Goal: Task Accomplishment & Management: Manage account settings

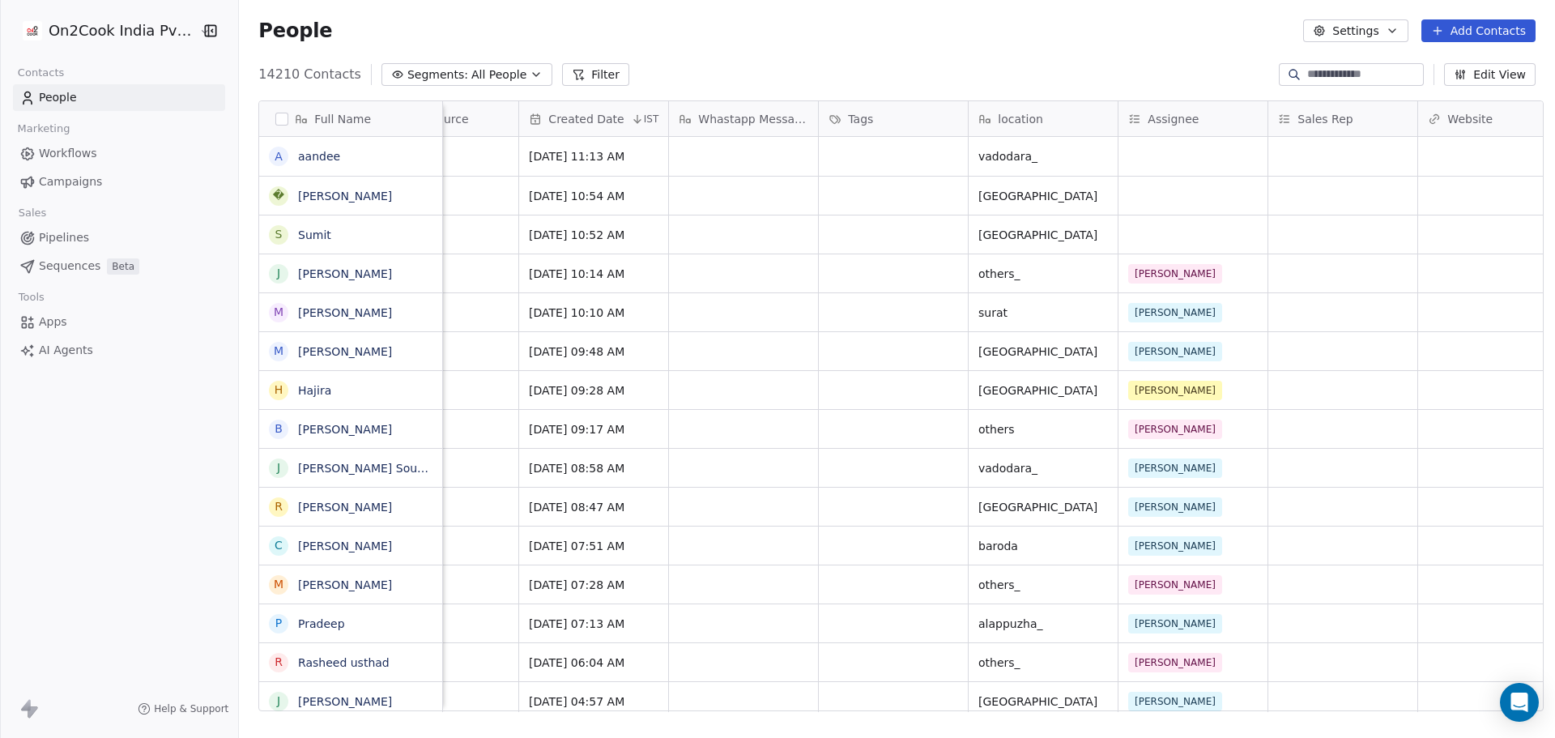
scroll to position [0, 1193]
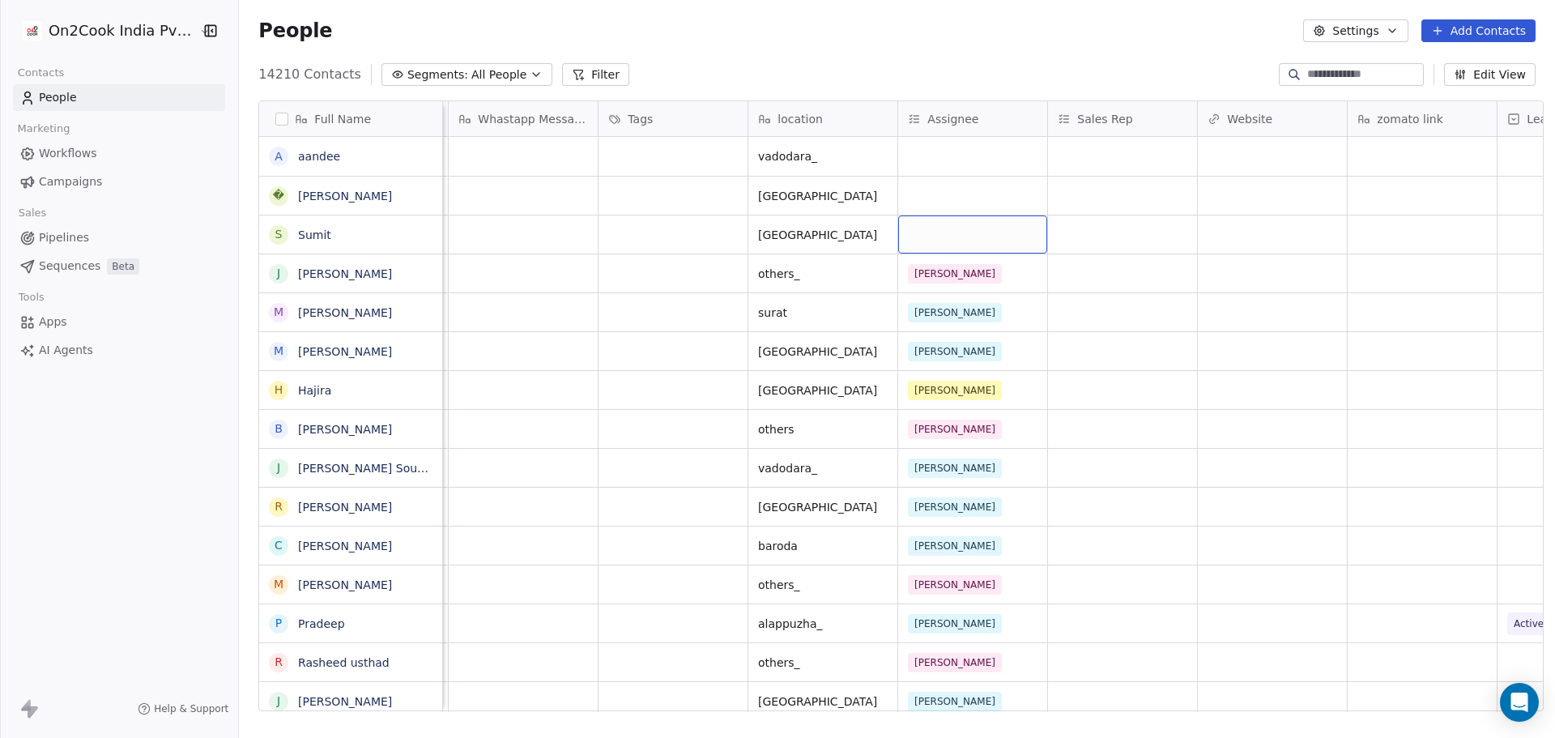
click at [955, 228] on div "grid" at bounding box center [972, 234] width 149 height 38
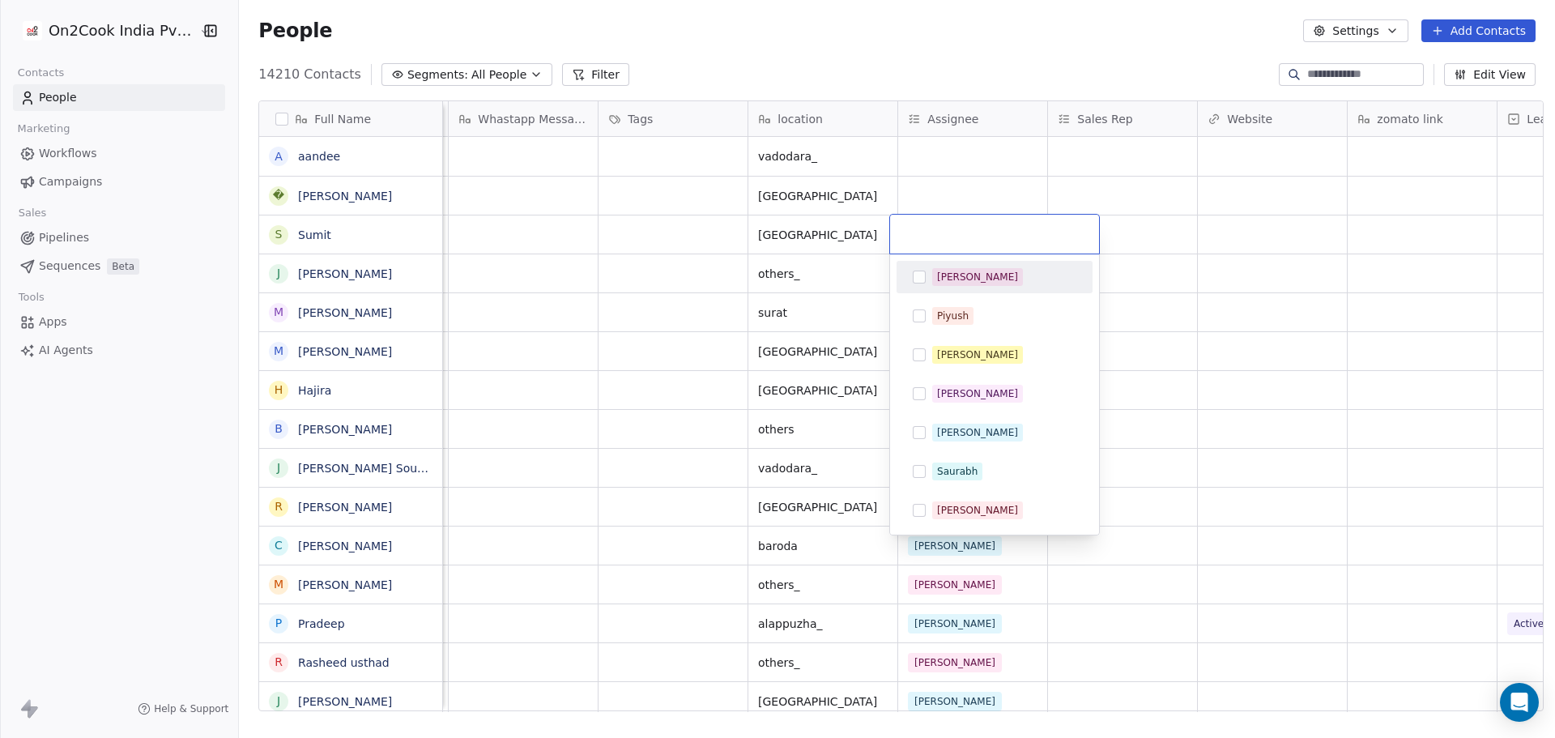
click at [960, 277] on div "[PERSON_NAME]" at bounding box center [977, 277] width 81 height 15
click at [954, 431] on div "[PERSON_NAME]" at bounding box center [977, 432] width 81 height 15
click at [952, 183] on html "On2Cook India Pvt. Ltd. Contacts People Marketing Workflows Campaigns Sales Pip…" at bounding box center [777, 369] width 1555 height 738
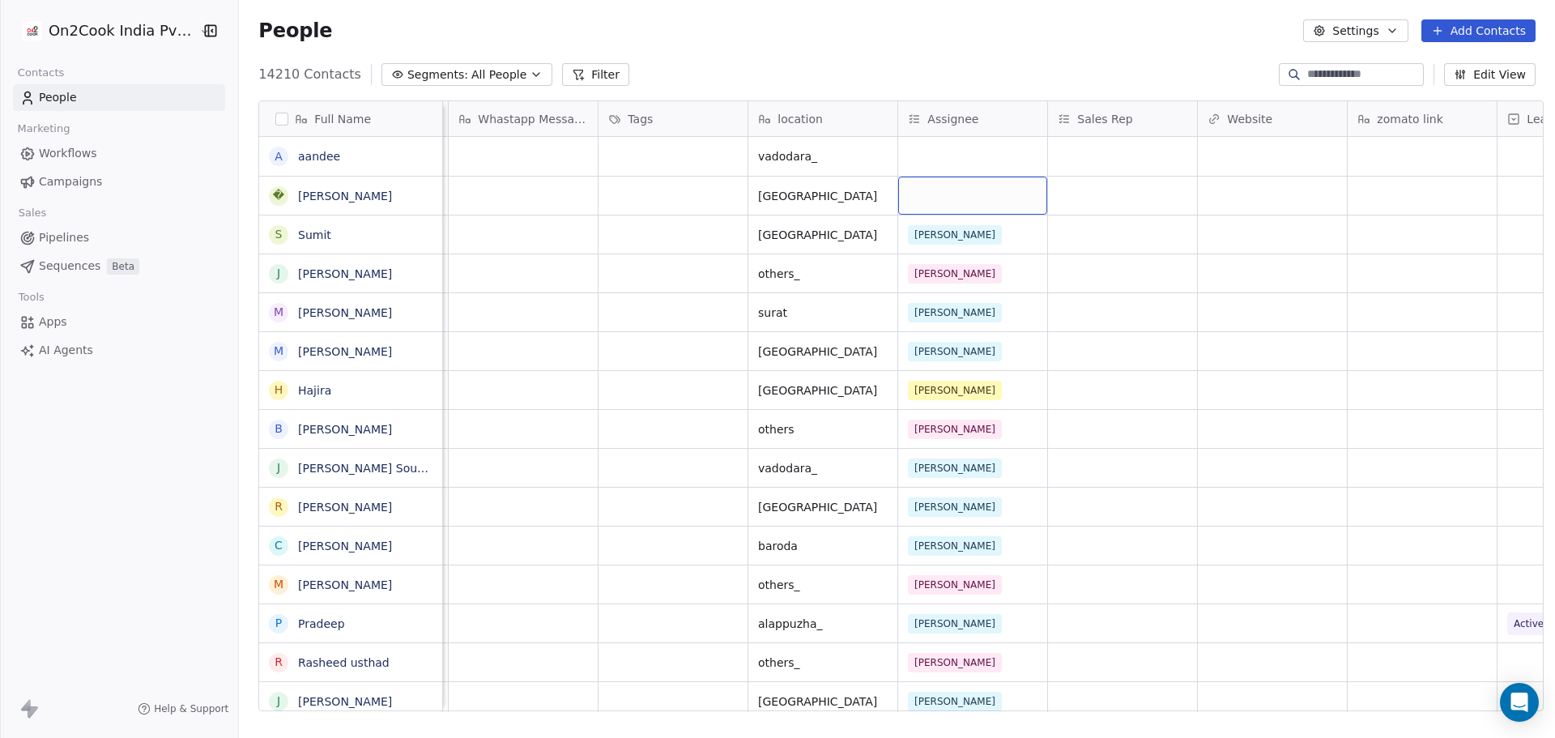
click at [952, 183] on div "grid" at bounding box center [972, 196] width 149 height 38
click at [950, 188] on div "grid" at bounding box center [972, 196] width 149 height 38
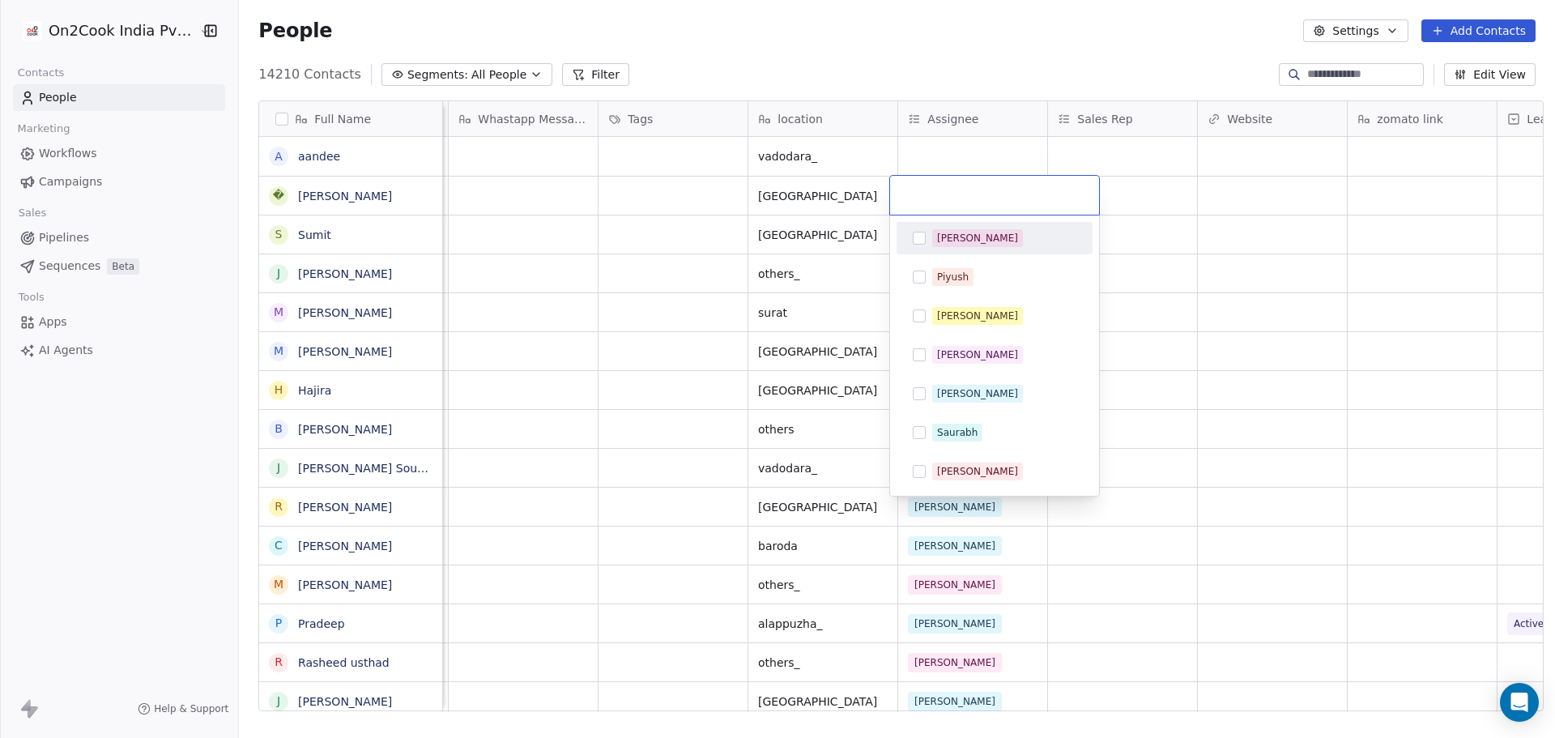
click at [974, 245] on div "[PERSON_NAME]" at bounding box center [1004, 238] width 144 height 18
click at [948, 158] on html "On2Cook India Pvt. Ltd. Contacts People Marketing Workflows Campaigns Sales Pip…" at bounding box center [777, 369] width 1555 height 738
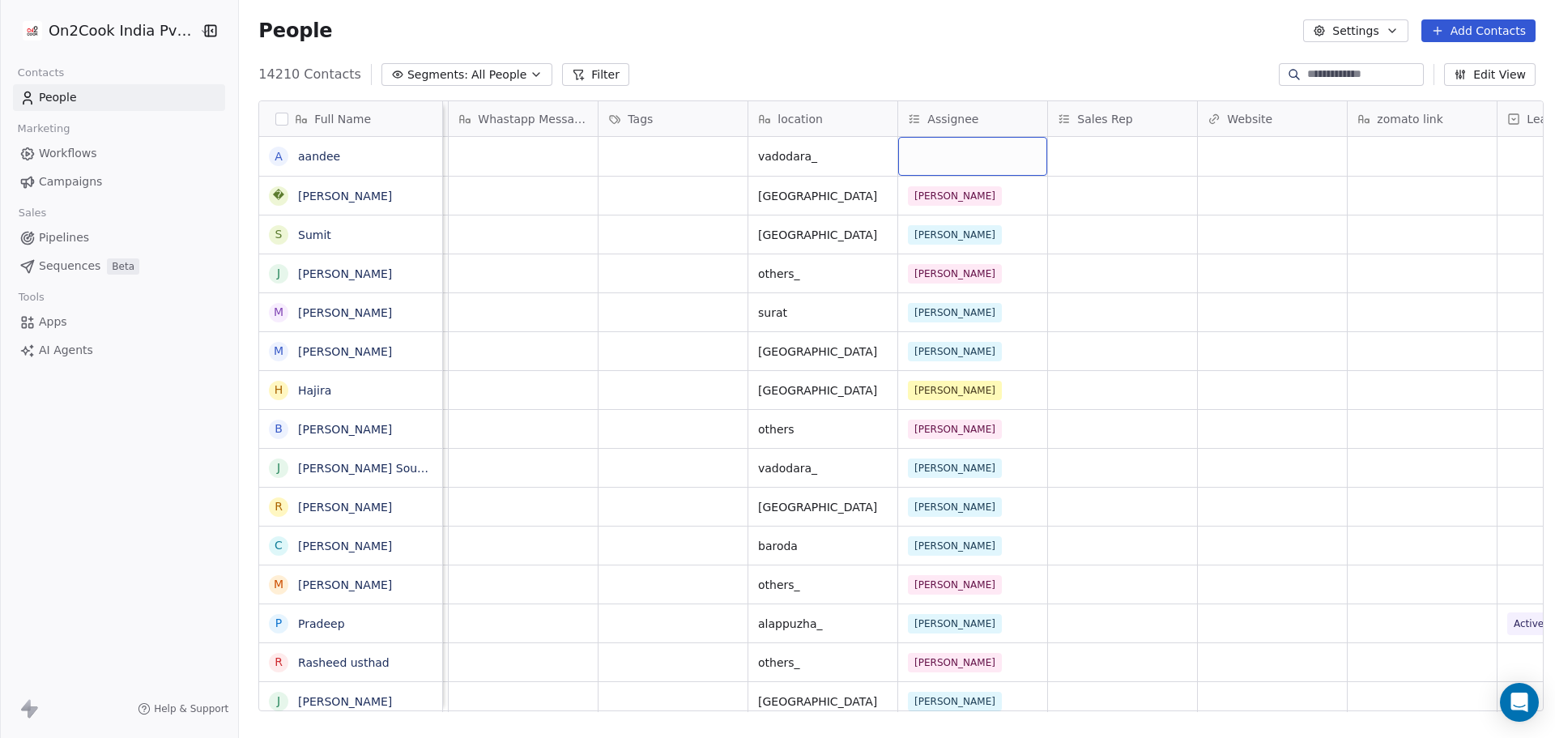
click at [948, 158] on div "grid" at bounding box center [972, 156] width 149 height 39
click at [947, 160] on div "grid" at bounding box center [972, 156] width 149 height 39
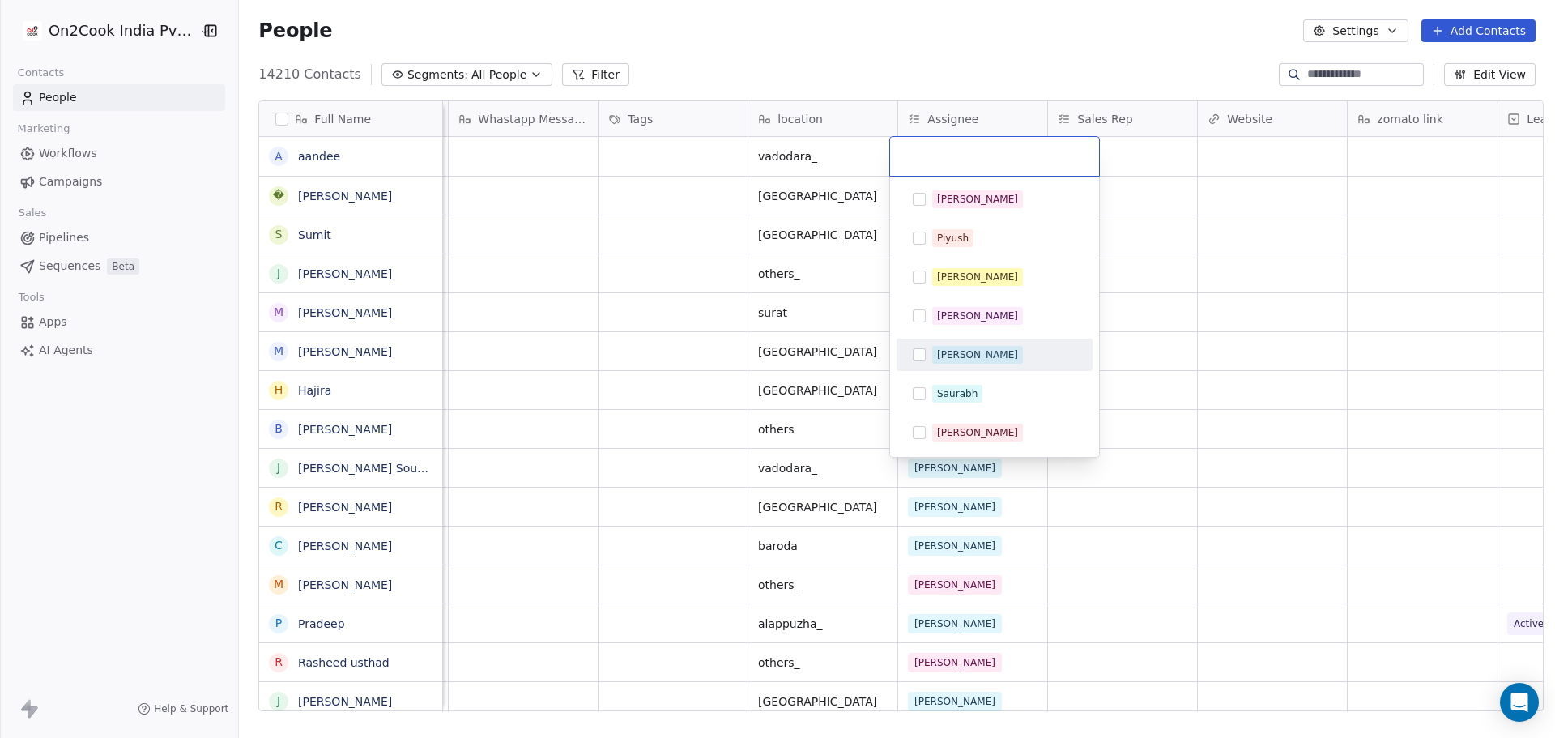
click at [981, 357] on div "[PERSON_NAME]" at bounding box center [1004, 355] width 144 height 18
click at [765, 316] on html "On2Cook India Pvt. Ltd. Contacts People Marketing Workflows Campaigns Sales Pip…" at bounding box center [777, 369] width 1555 height 738
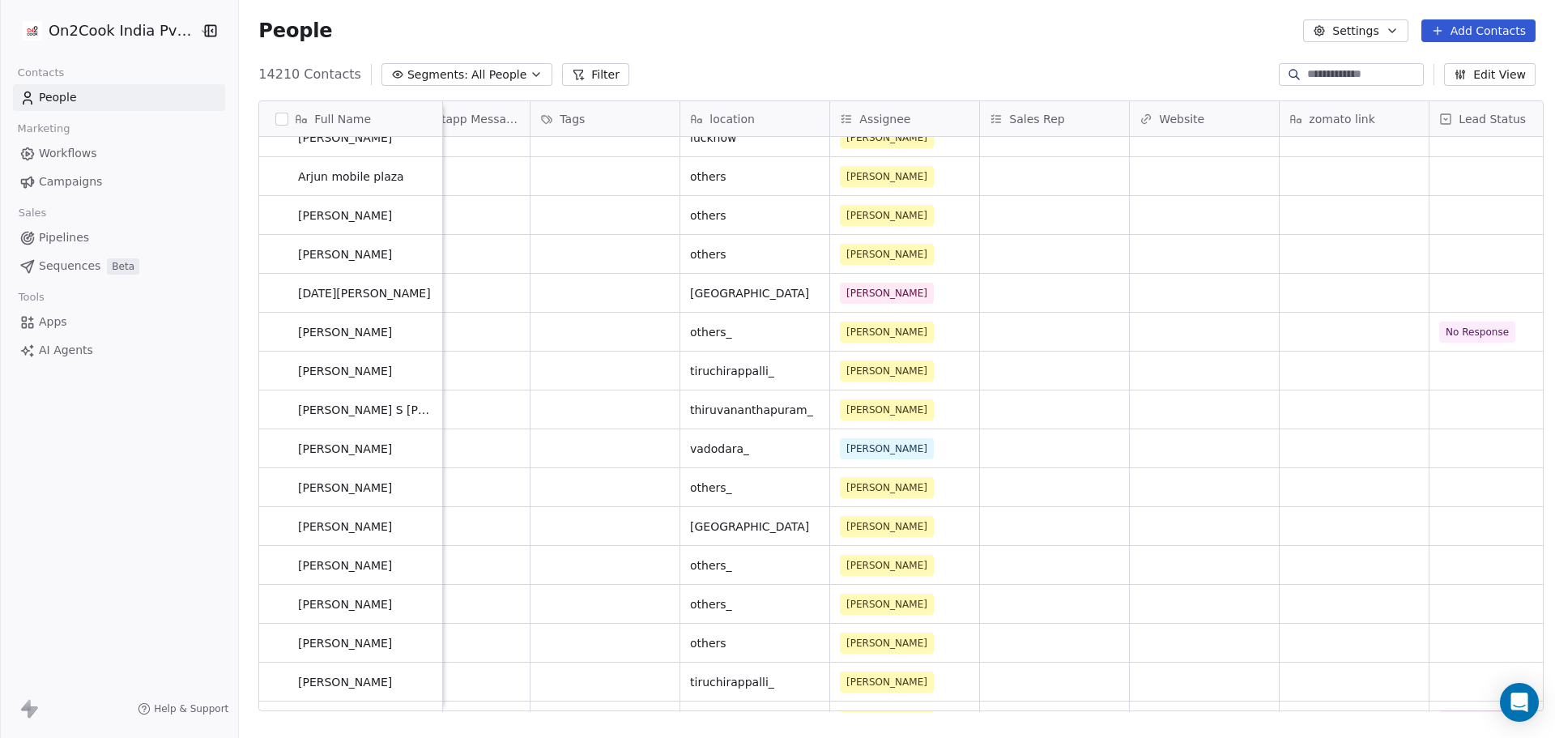
scroll to position [0, 0]
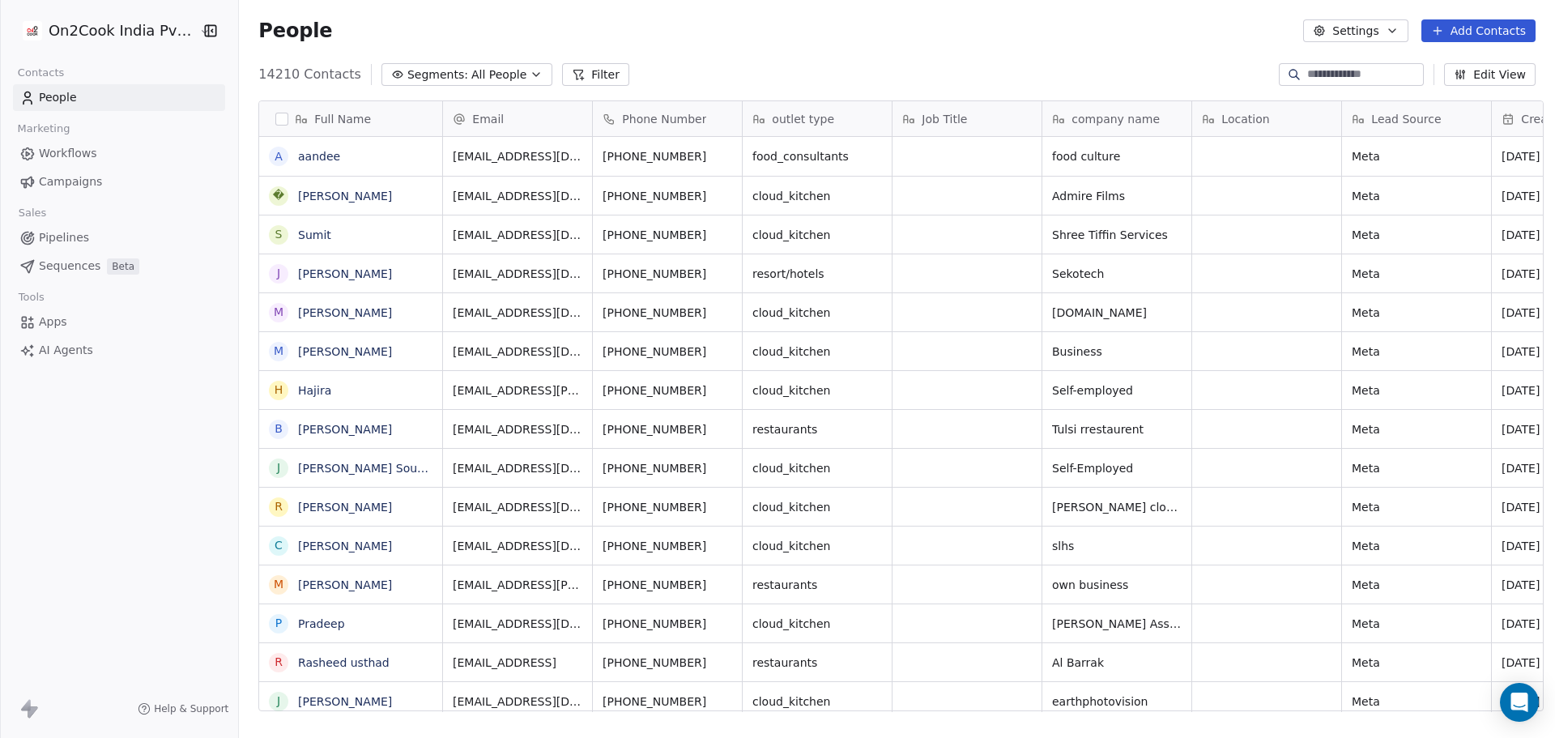
click at [141, 36] on html "On2Cook India Pvt. Ltd. Contacts People Marketing Workflows Campaigns Sales Pip…" at bounding box center [777, 369] width 1555 height 738
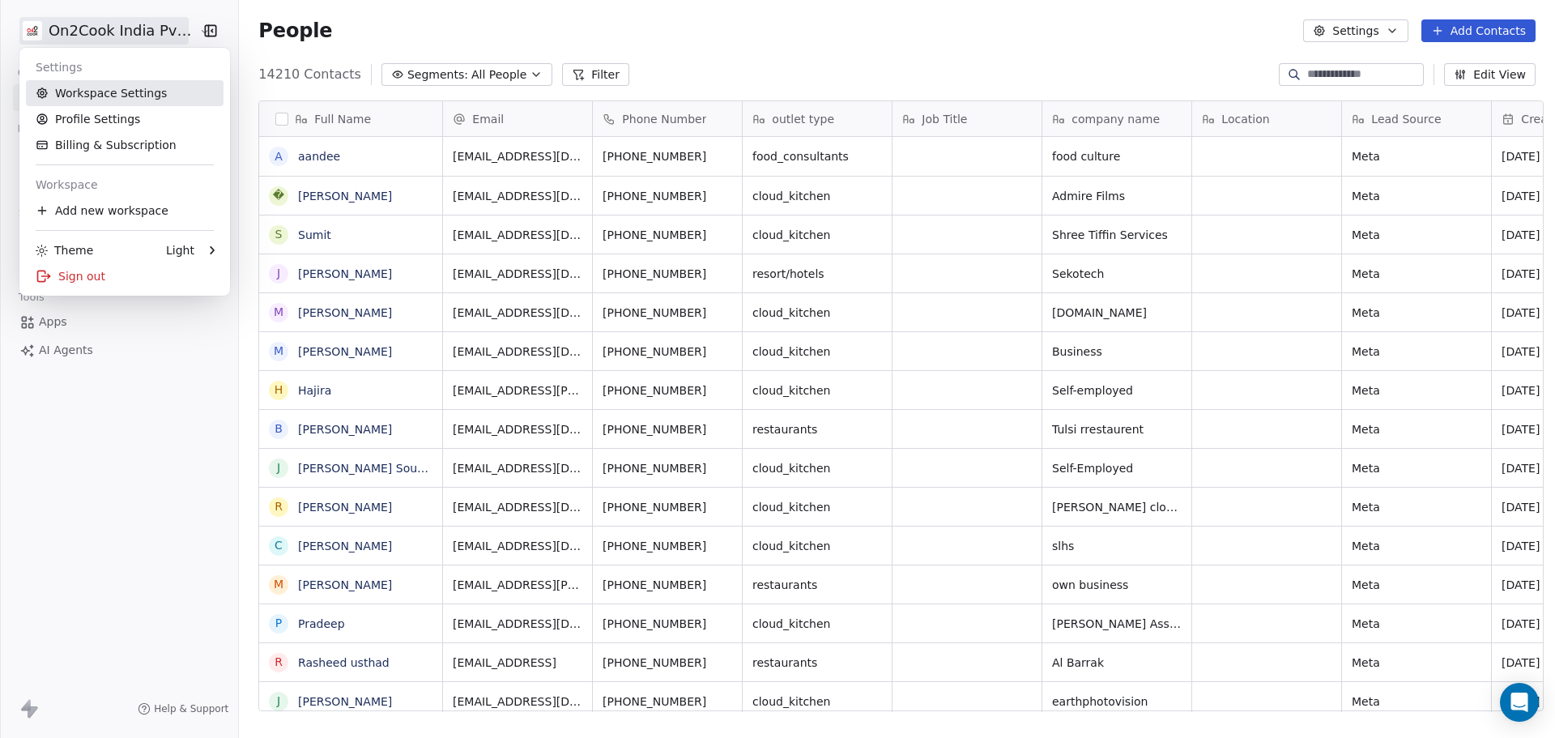
click at [127, 96] on link "Workspace Settings" at bounding box center [125, 93] width 198 height 26
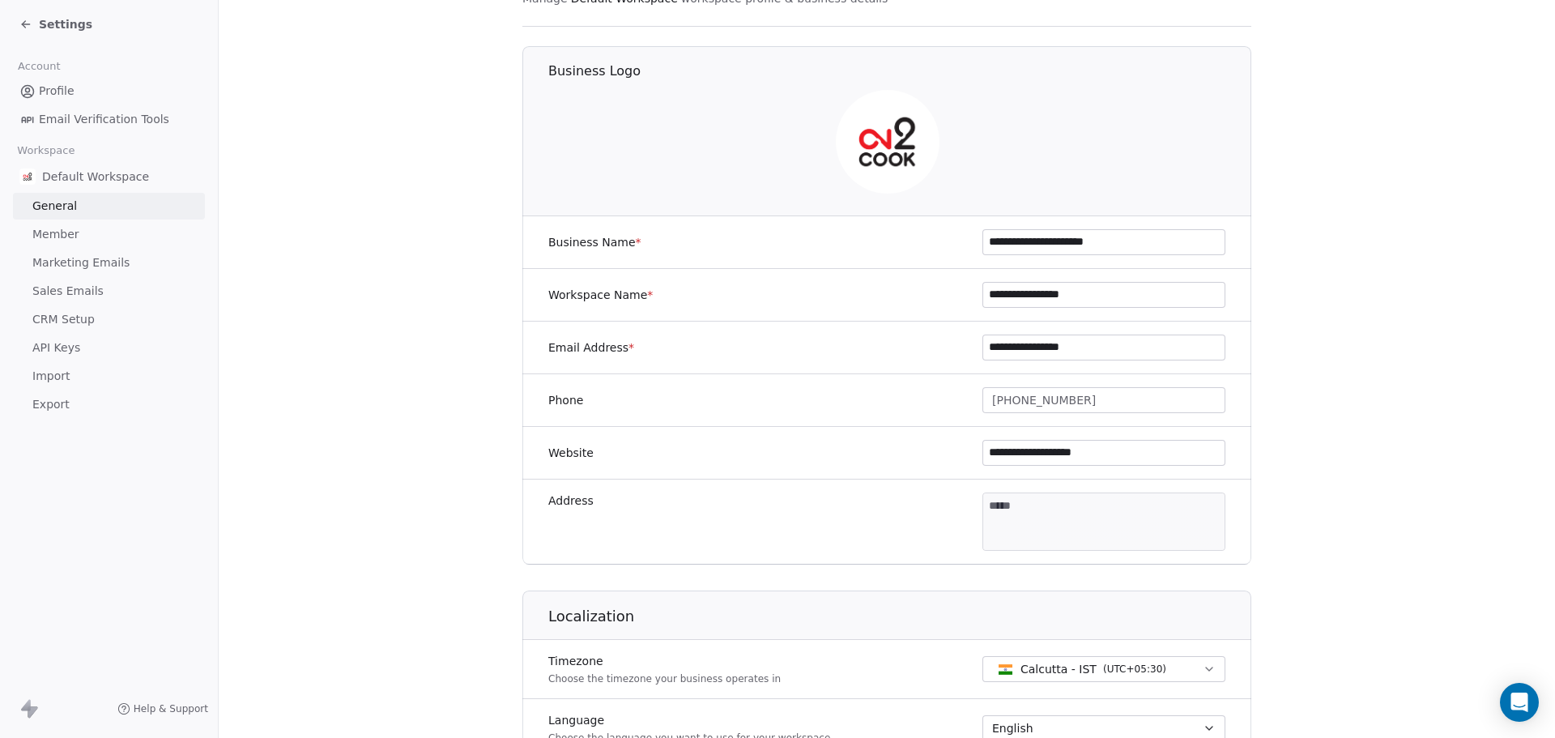
scroll to position [243, 0]
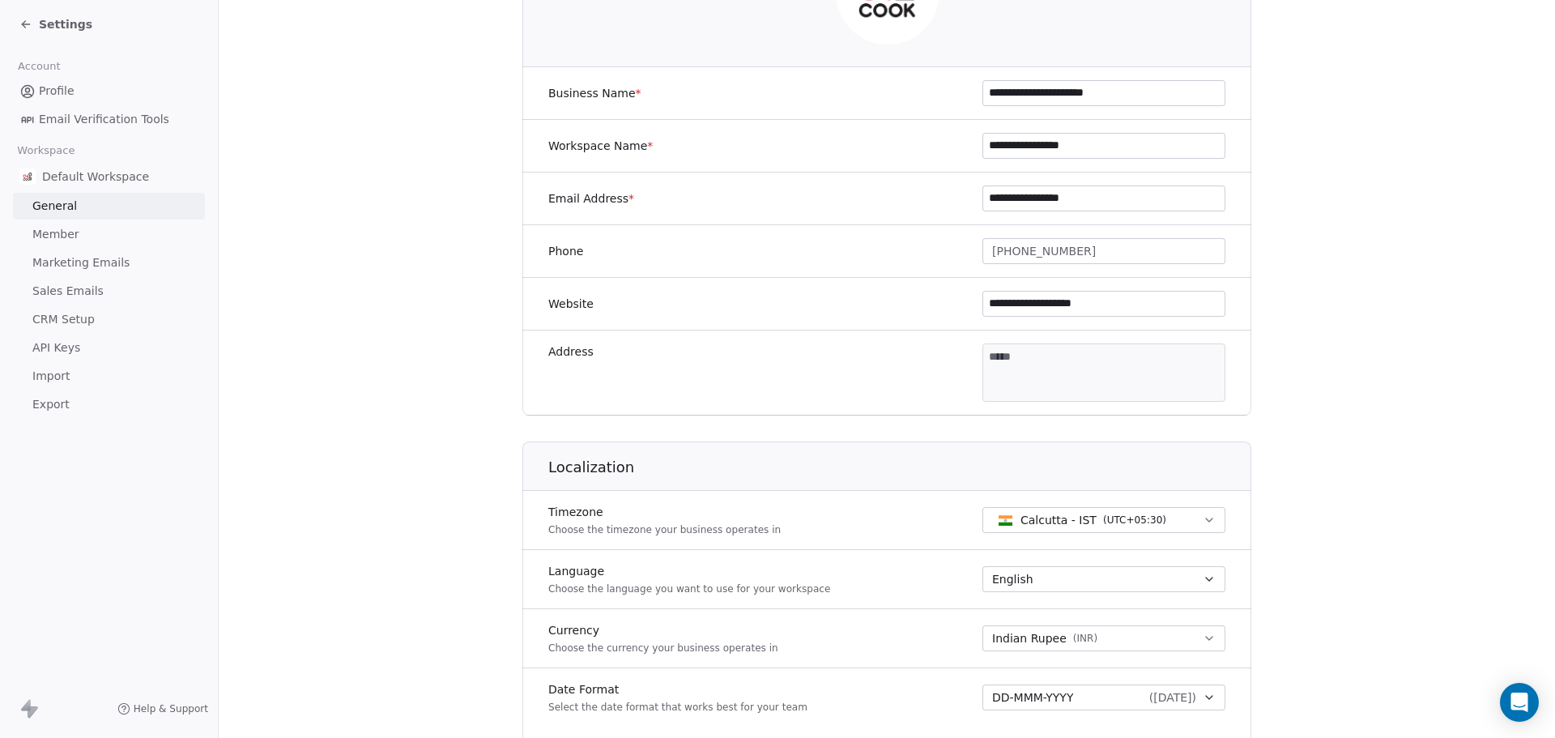
click at [105, 239] on link "Member" at bounding box center [109, 234] width 192 height 27
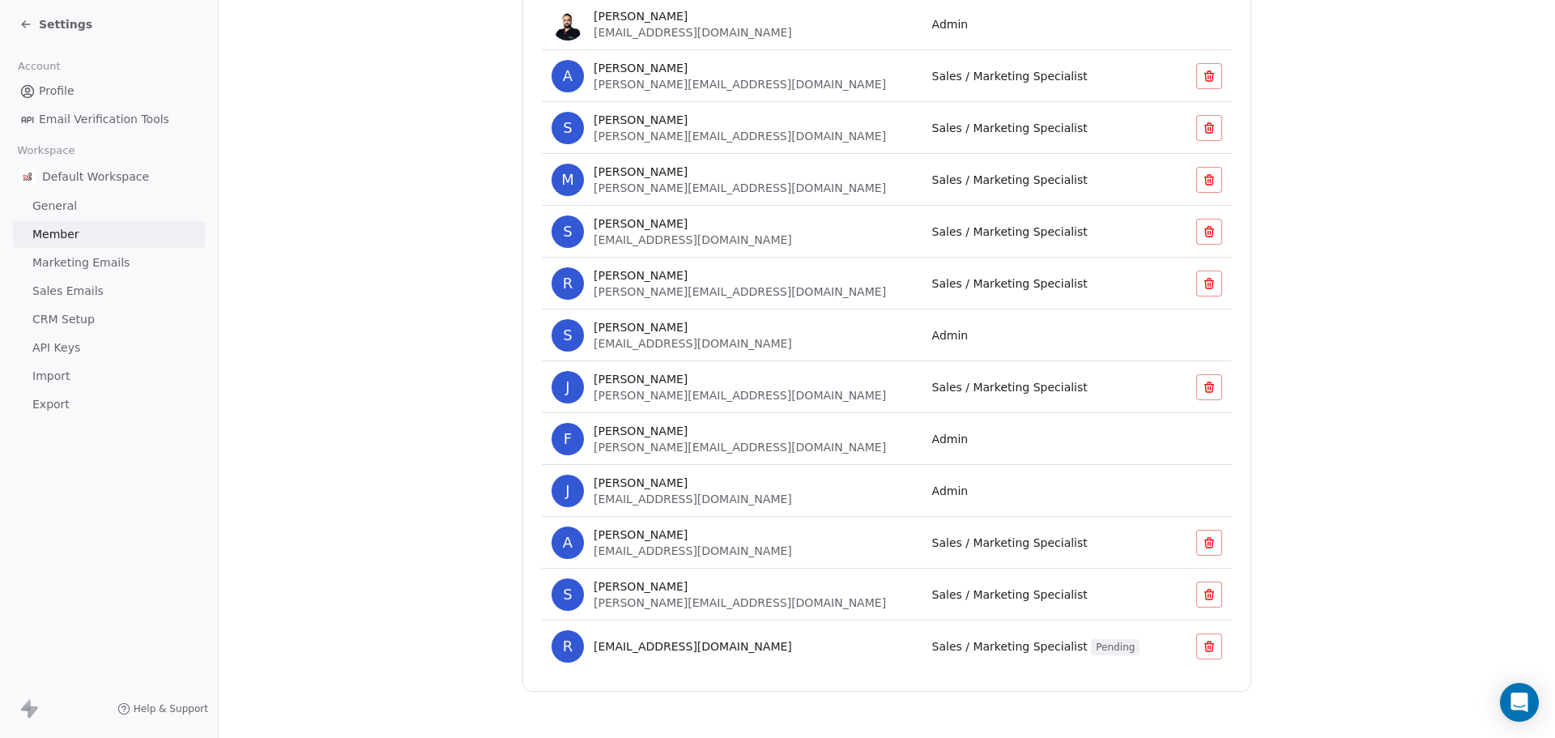
scroll to position [428, 0]
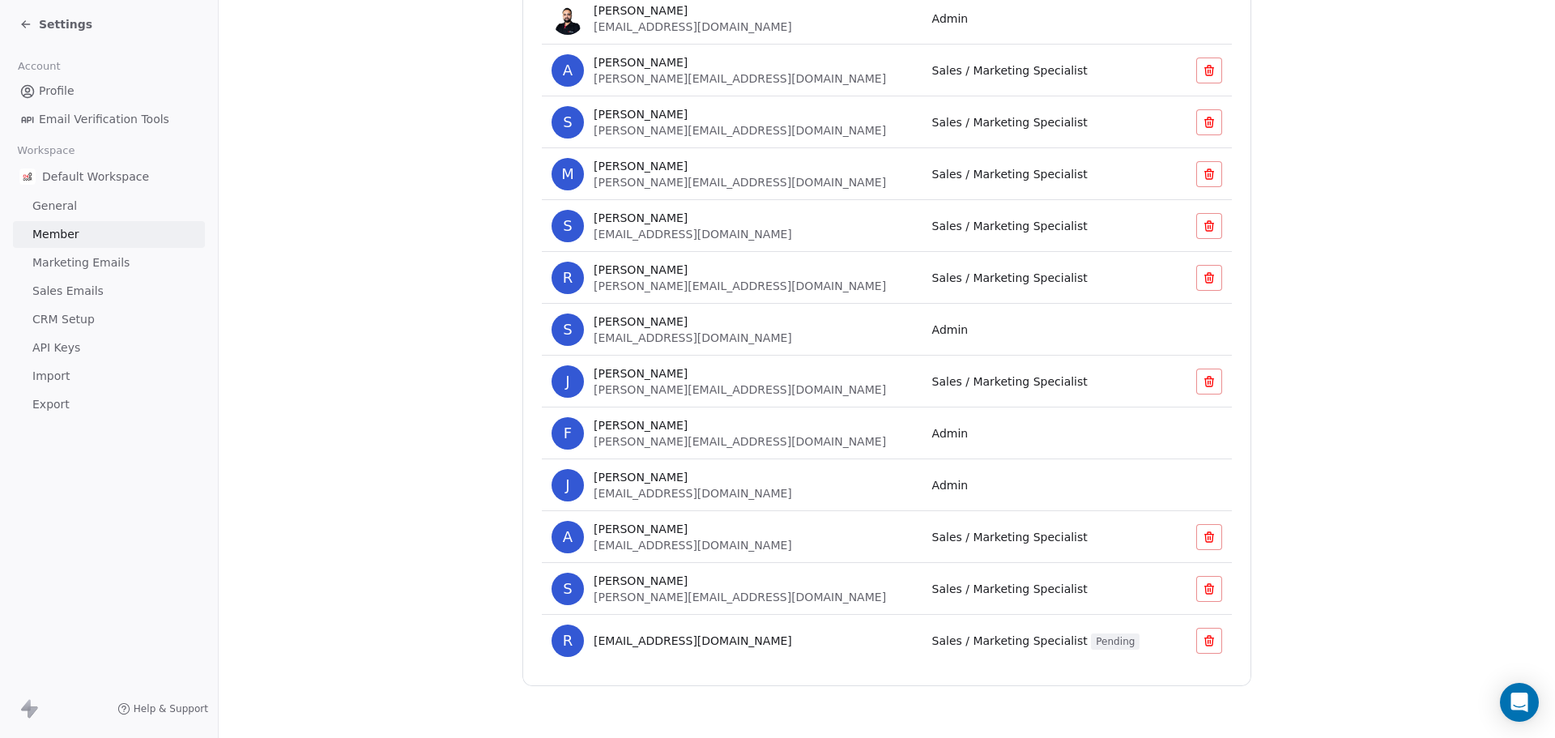
click at [1166, 437] on td at bounding box center [1199, 433] width 66 height 52
click at [922, 447] on td "Admin" at bounding box center [1044, 433] width 245 height 52
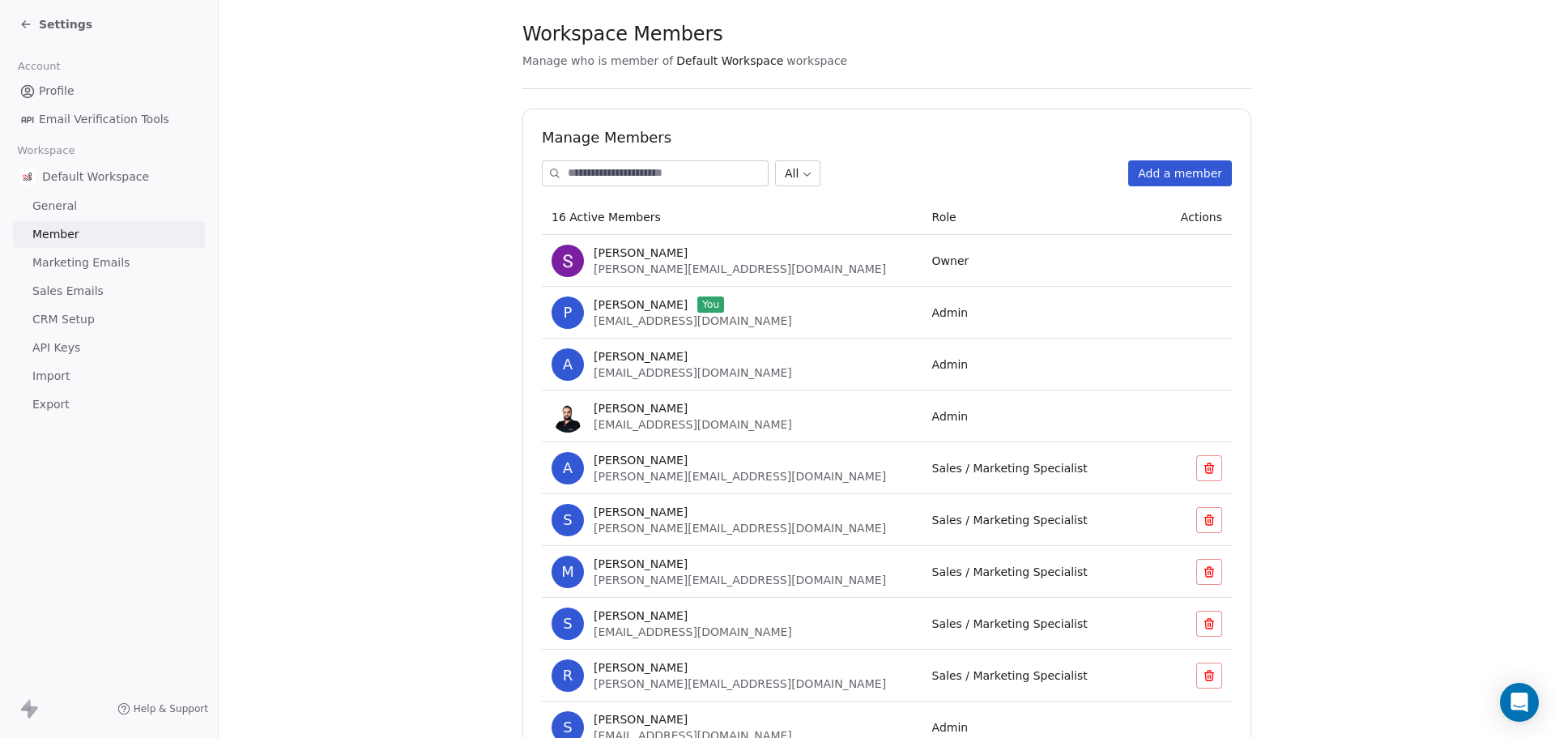
scroll to position [0, 0]
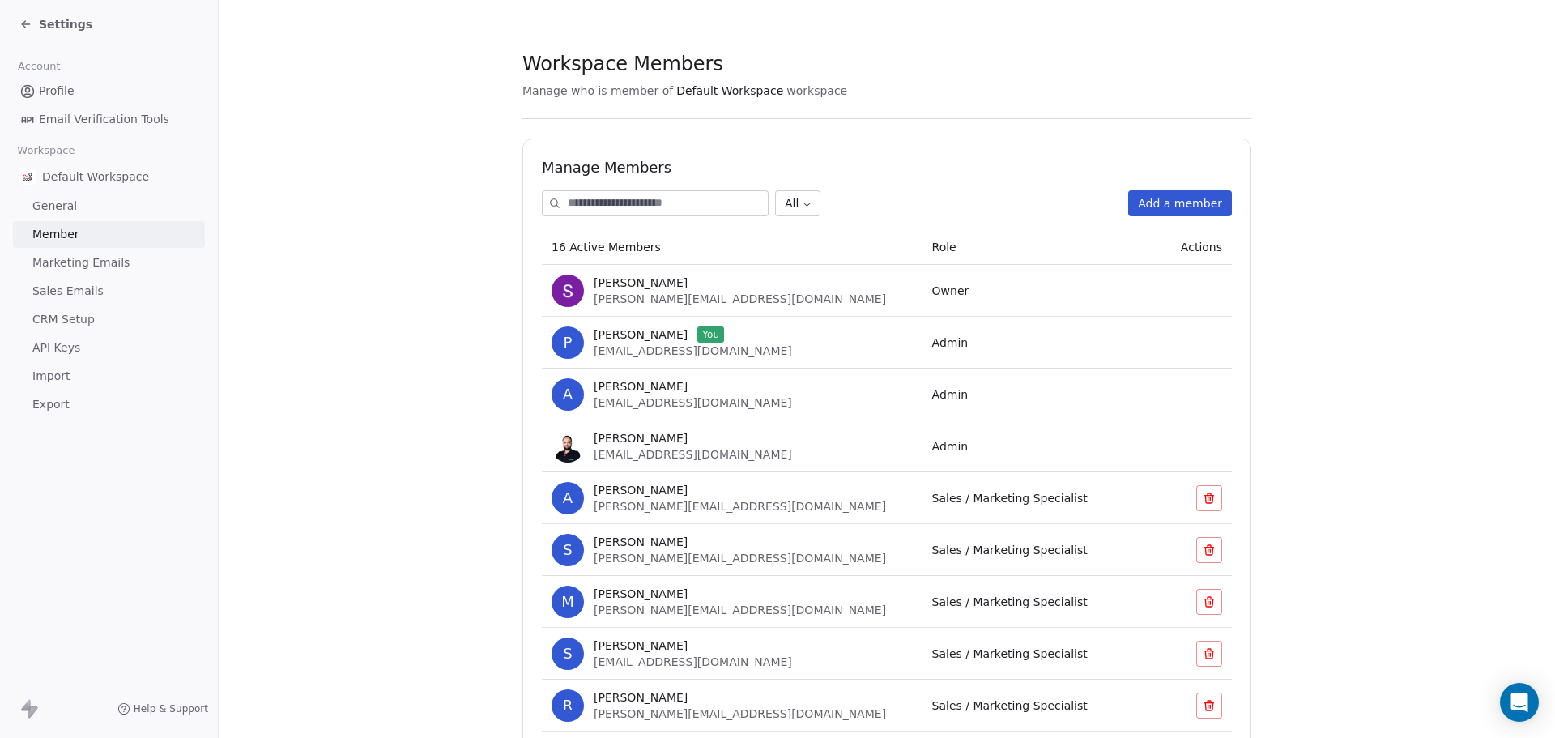
click at [62, 30] on span "Settings" at bounding box center [65, 24] width 53 height 16
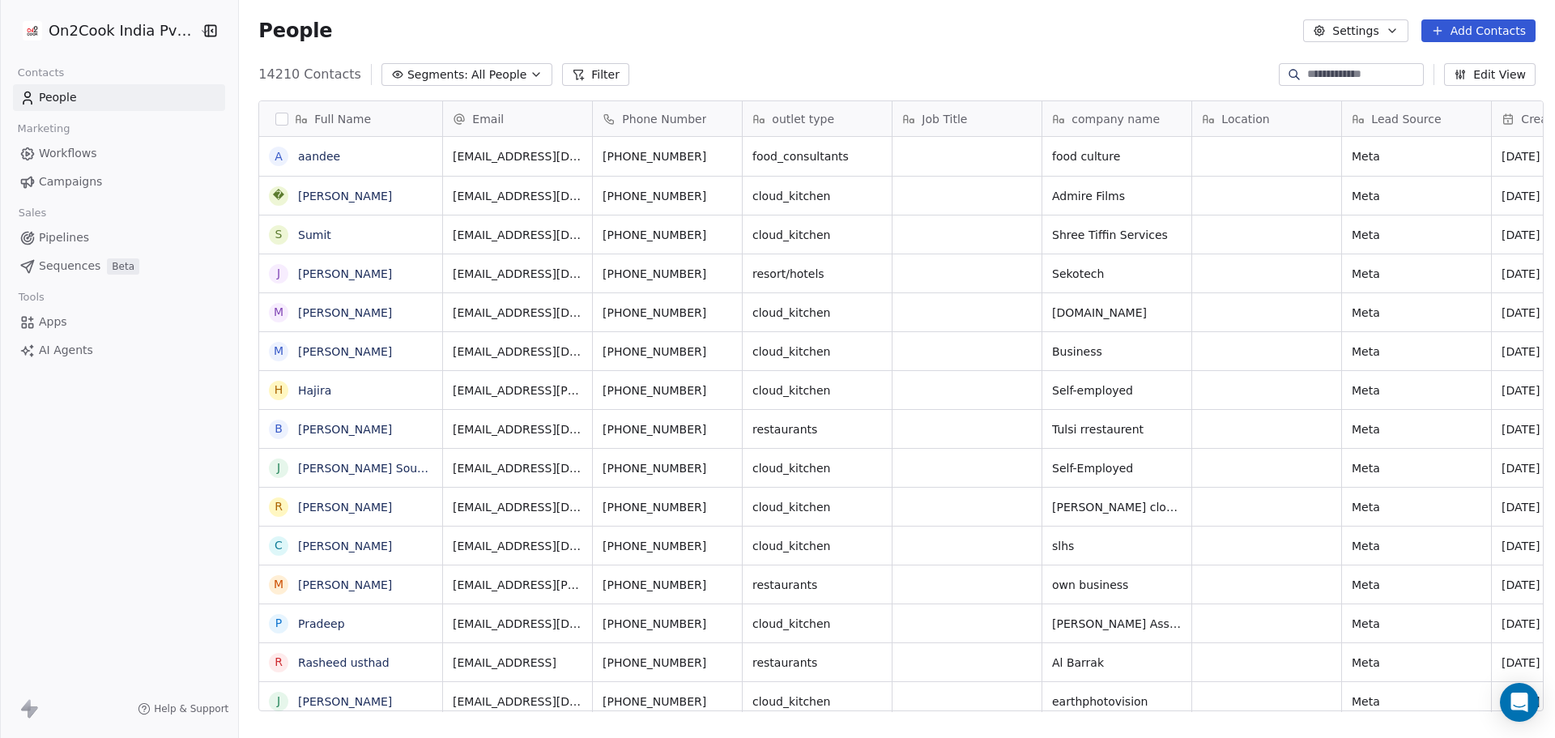
scroll to position [637, 1311]
click at [142, 28] on html "On2Cook India Pvt. Ltd. Contacts People Marketing Workflows Campaigns Sales Pip…" at bounding box center [777, 369] width 1555 height 738
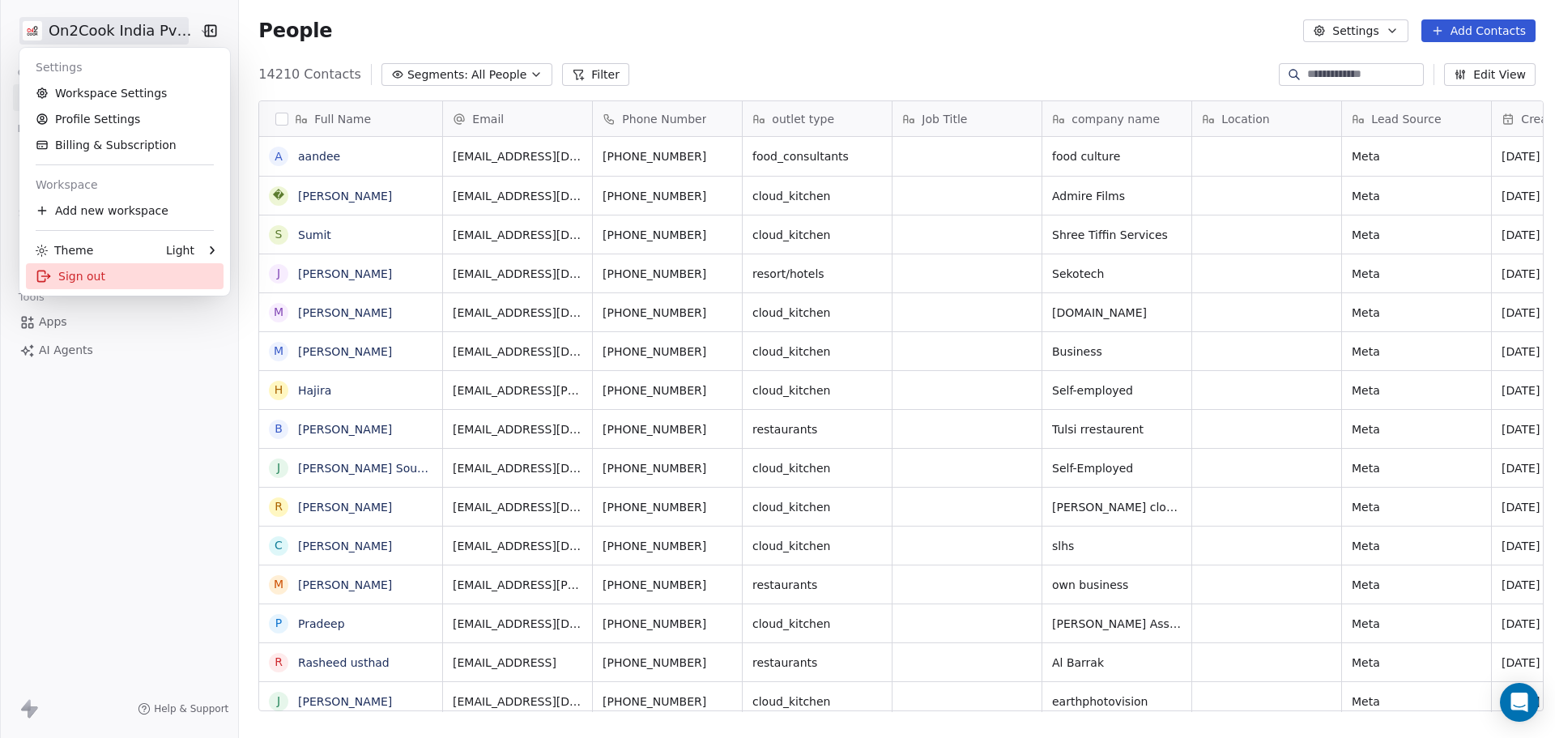
click at [96, 273] on div "Sign out" at bounding box center [125, 276] width 198 height 26
